Goal: Information Seeking & Learning: Learn about a topic

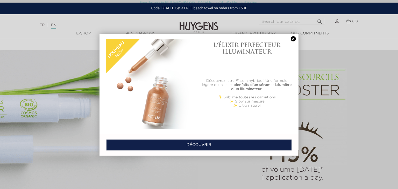
scroll to position [293, 0]
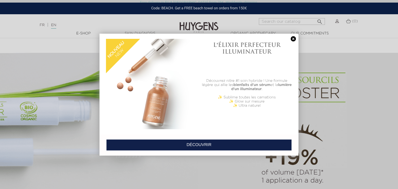
click at [293, 38] on link at bounding box center [293, 38] width 7 height 5
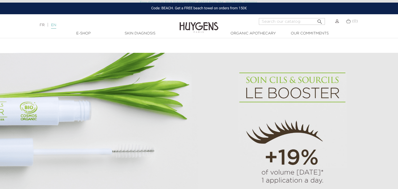
click at [56, 25] on link "EN" at bounding box center [53, 25] width 5 height 5
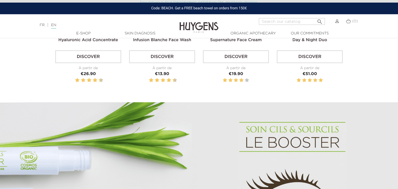
scroll to position [242, 0]
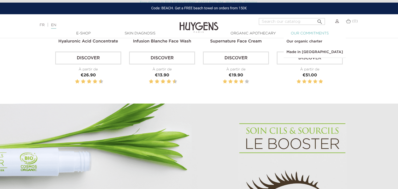
click at [312, 33] on link "  Our commitments" at bounding box center [310, 33] width 52 height 5
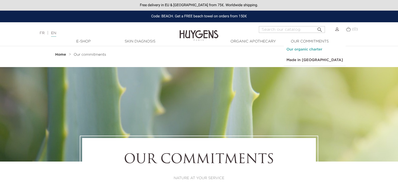
click at [315, 49] on link "Our organic charter" at bounding box center [315, 49] width 62 height 11
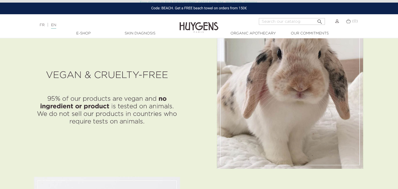
scroll to position [775, 0]
